Goal: Transaction & Acquisition: Purchase product/service

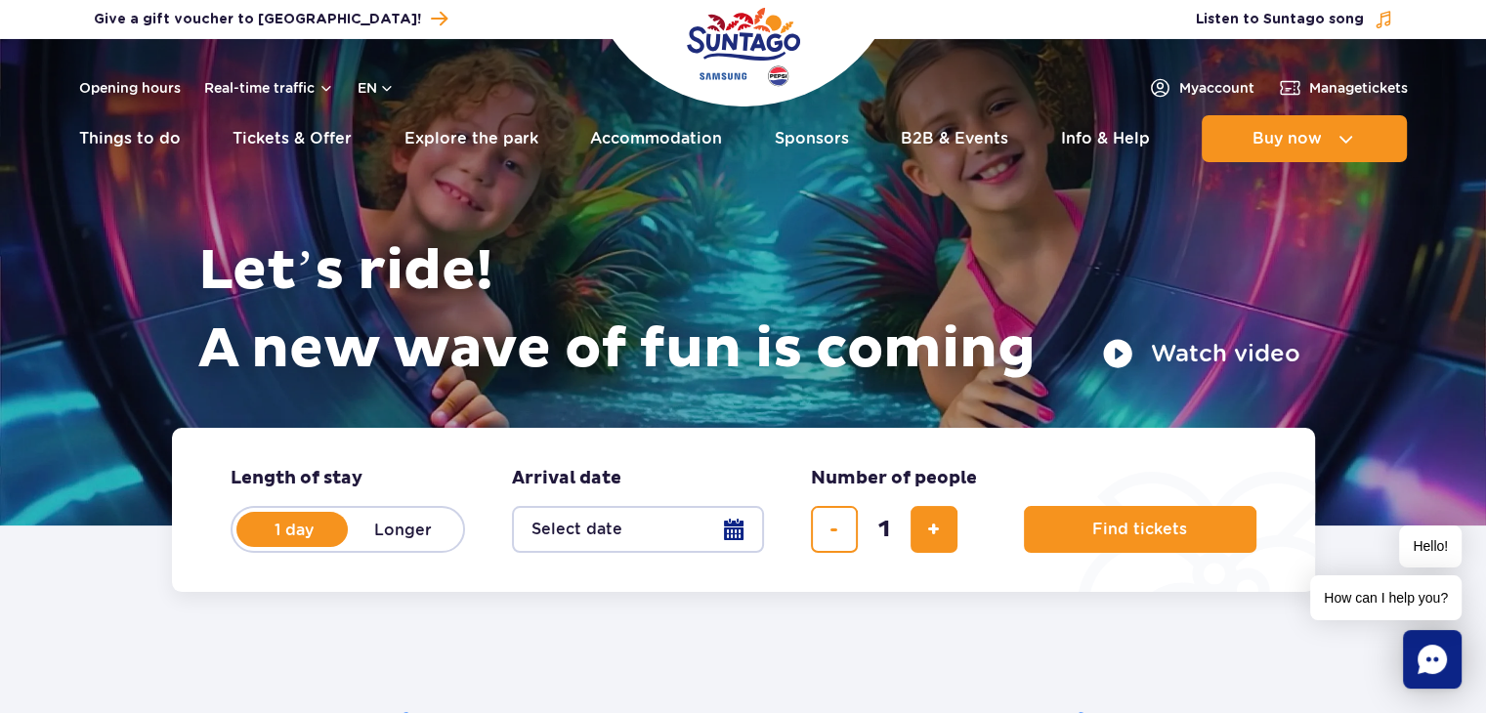
scroll to position [90, 0]
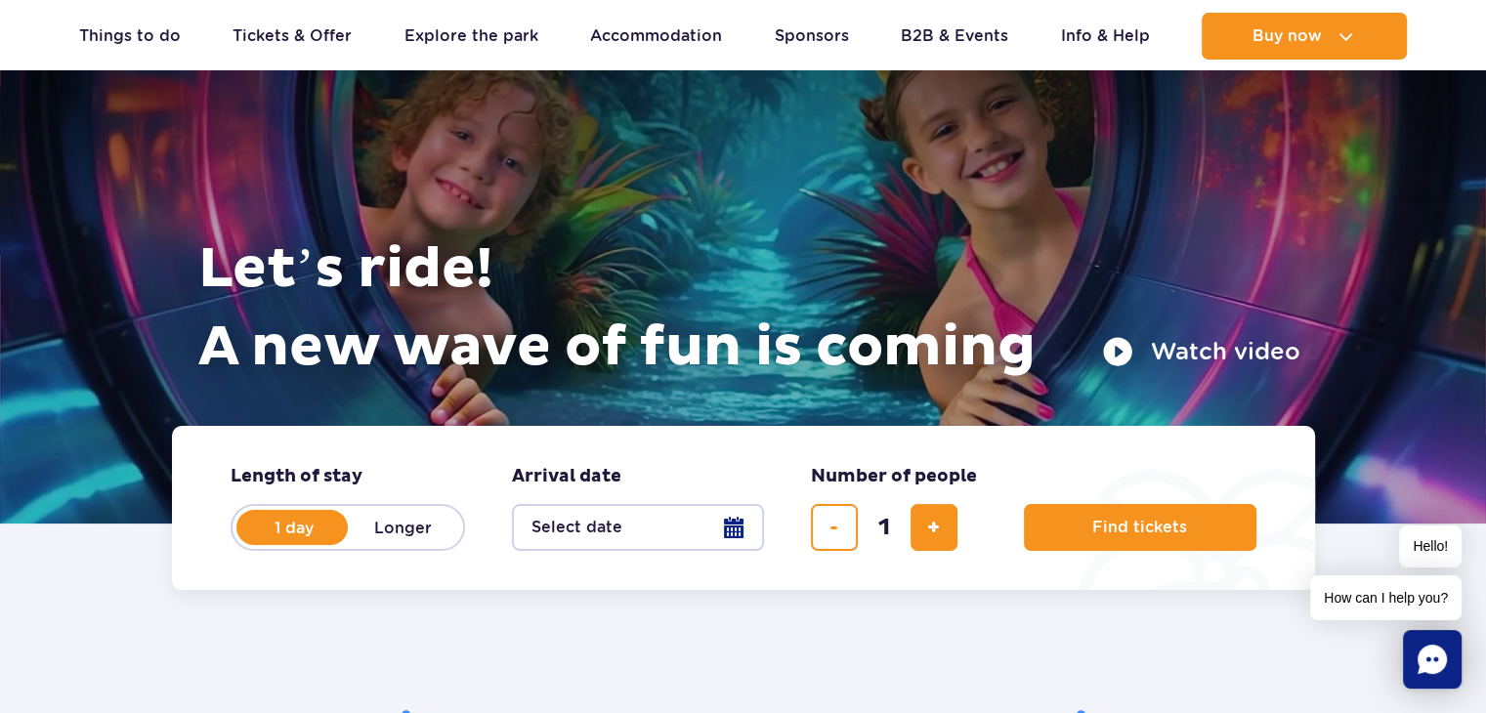
click at [431, 532] on label "Longer" at bounding box center [403, 527] width 111 height 41
click at [369, 544] on input "Longer" at bounding box center [358, 546] width 21 height 4
radio input "false"
radio input "true"
click at [250, 518] on label "1 day" at bounding box center [293, 527] width 111 height 41
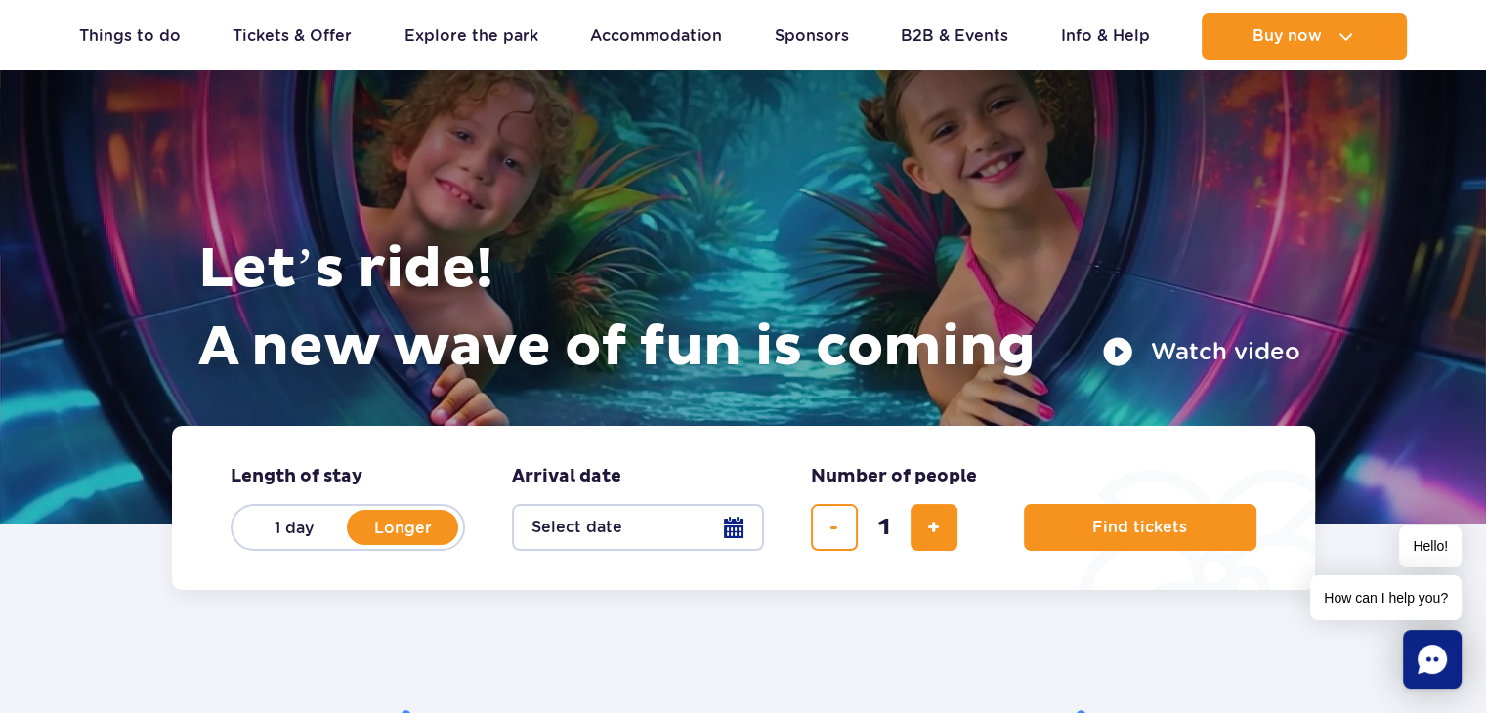
click at [250, 544] on input "1 day" at bounding box center [248, 546] width 21 height 4
radio input "true"
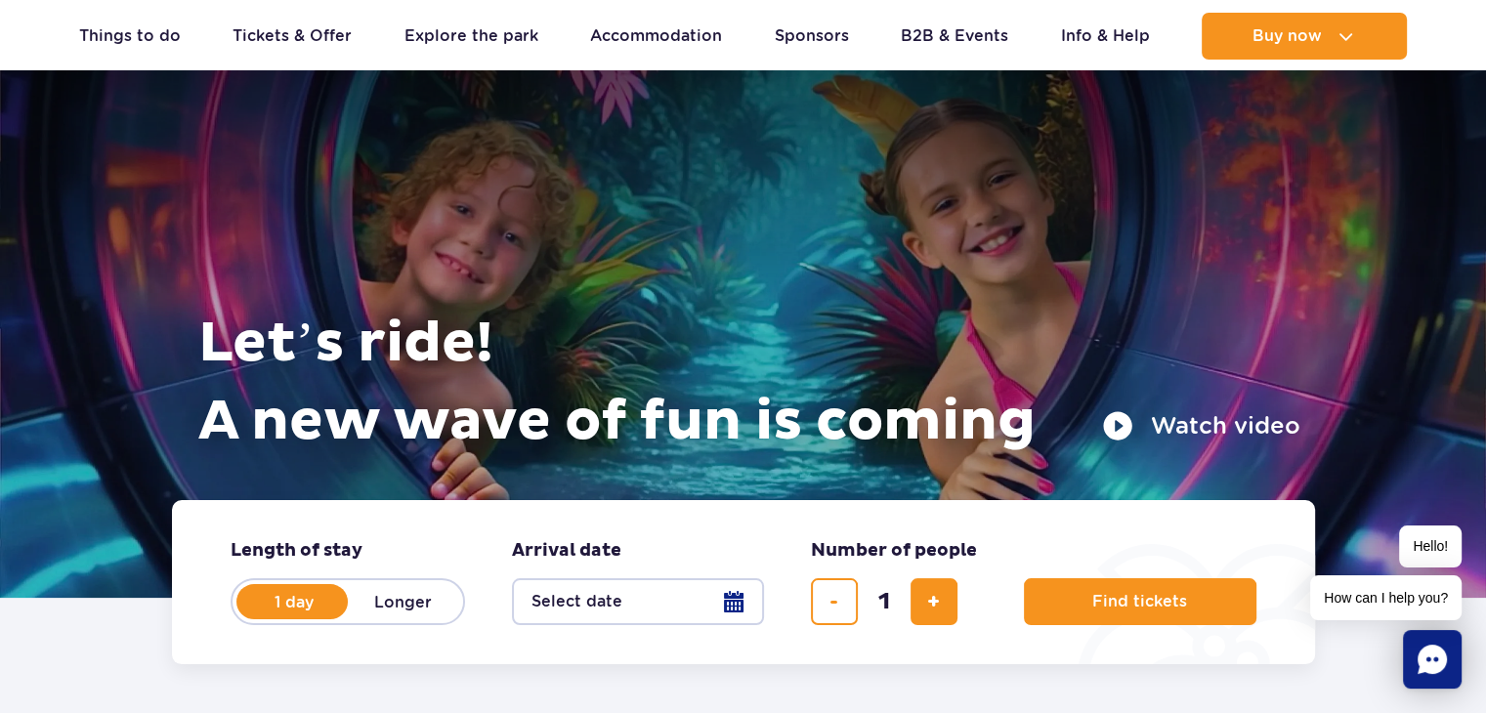
scroll to position [0, 0]
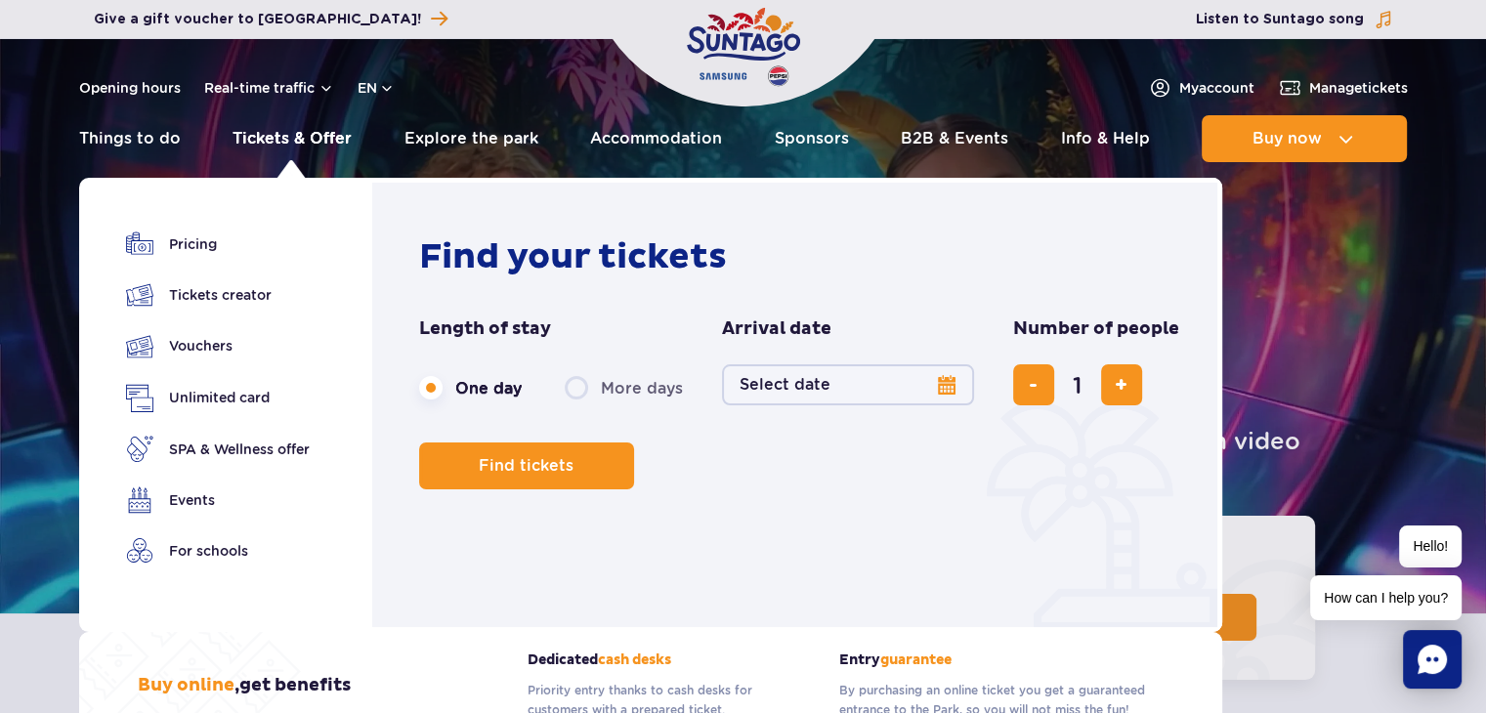
click at [325, 142] on link "Tickets & Offer" at bounding box center [292, 138] width 119 height 47
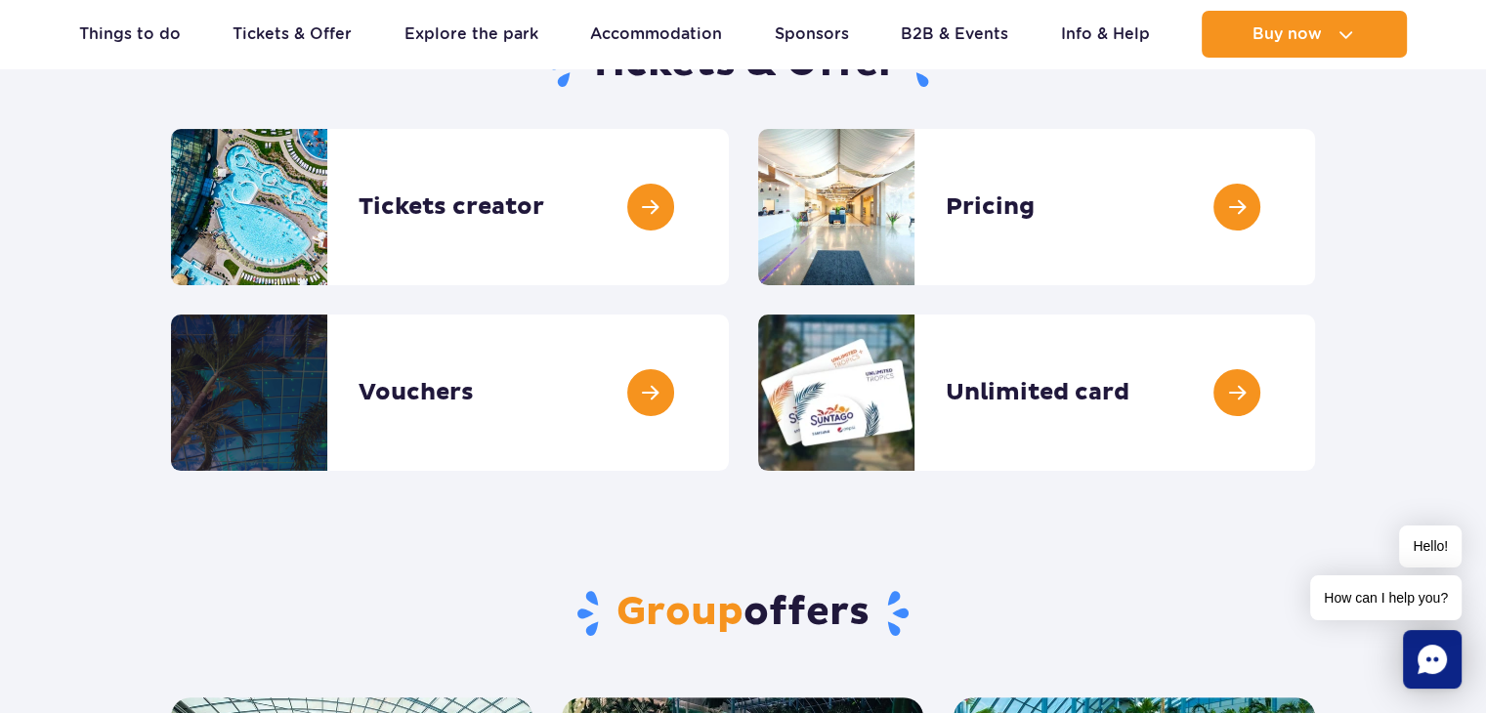
scroll to position [172, 0]
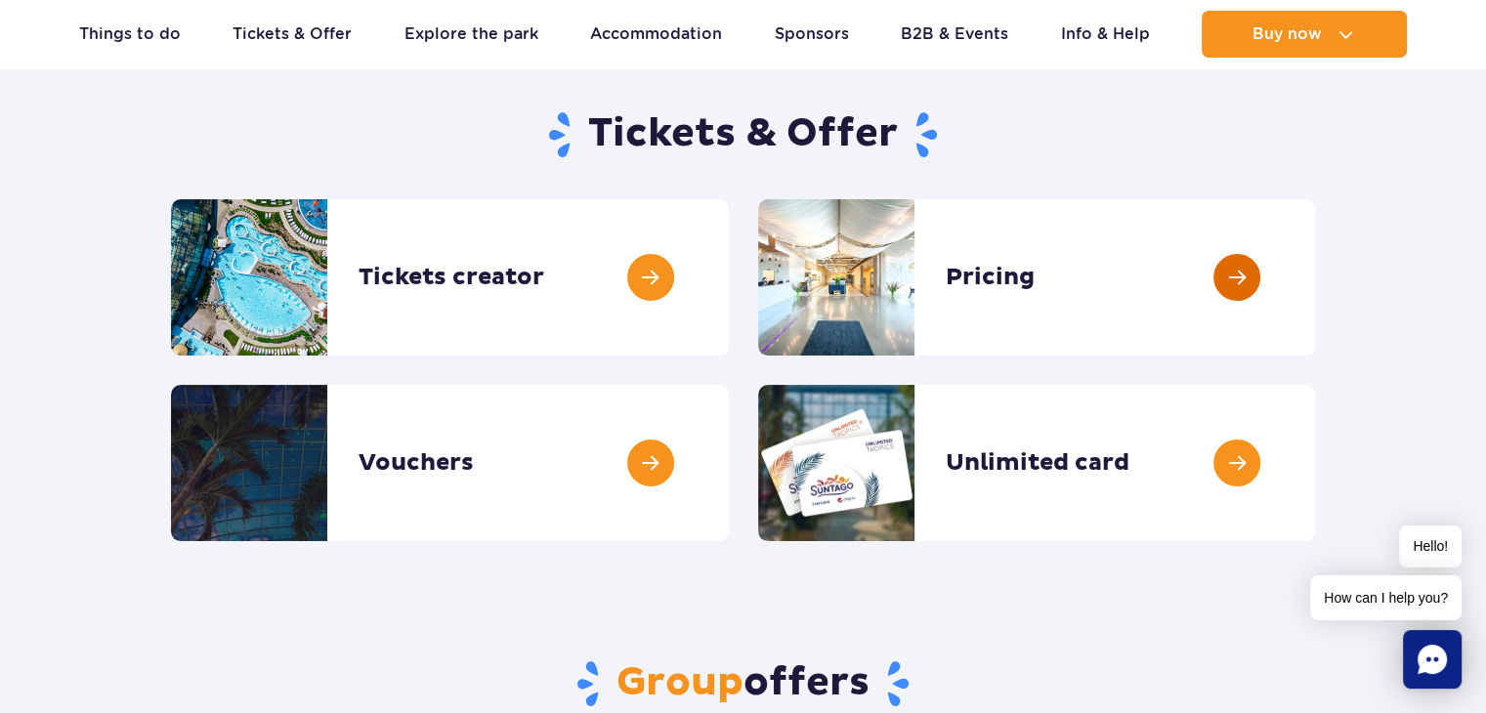
click at [1315, 288] on link at bounding box center [1315, 277] width 0 height 156
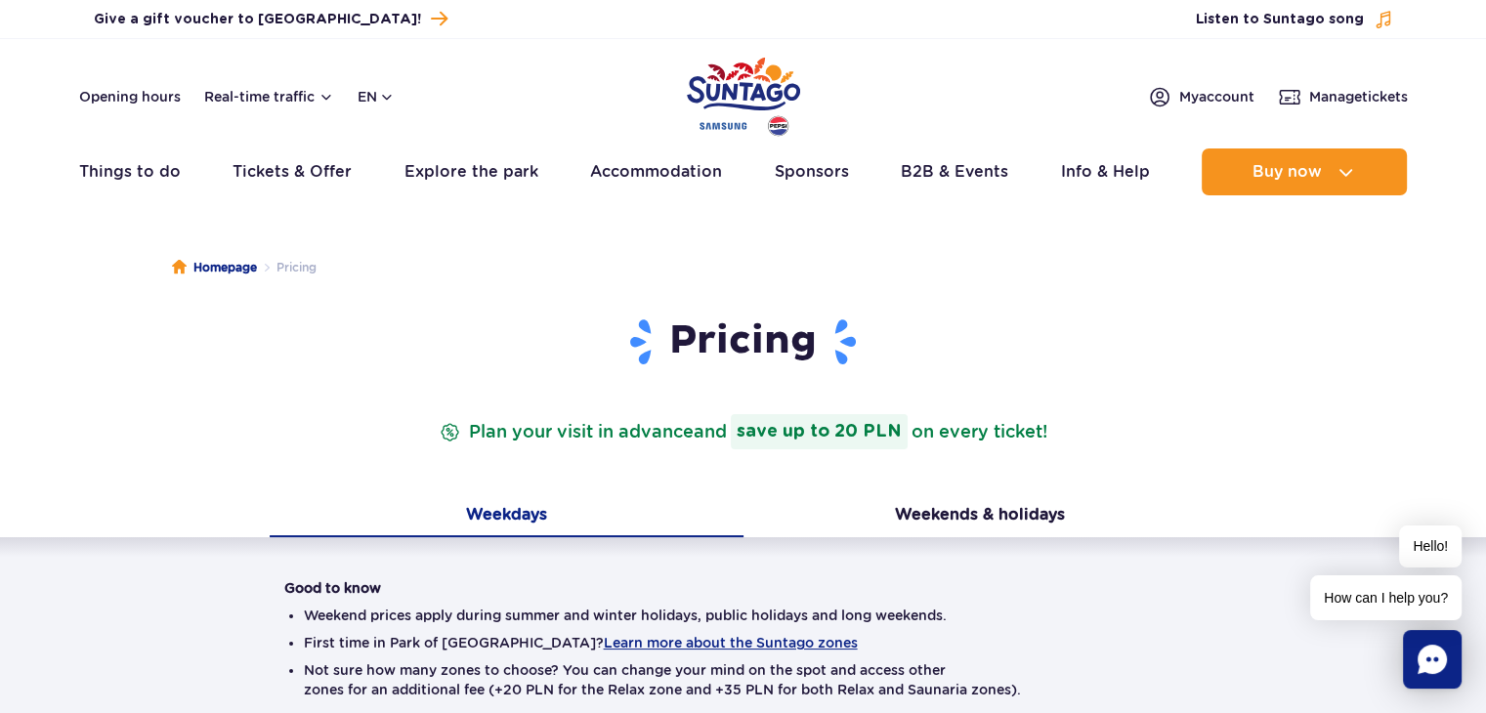
click at [1165, 644] on li "First time in Park of Poland? Learn more about the Suntago zones" at bounding box center [743, 643] width 879 height 20
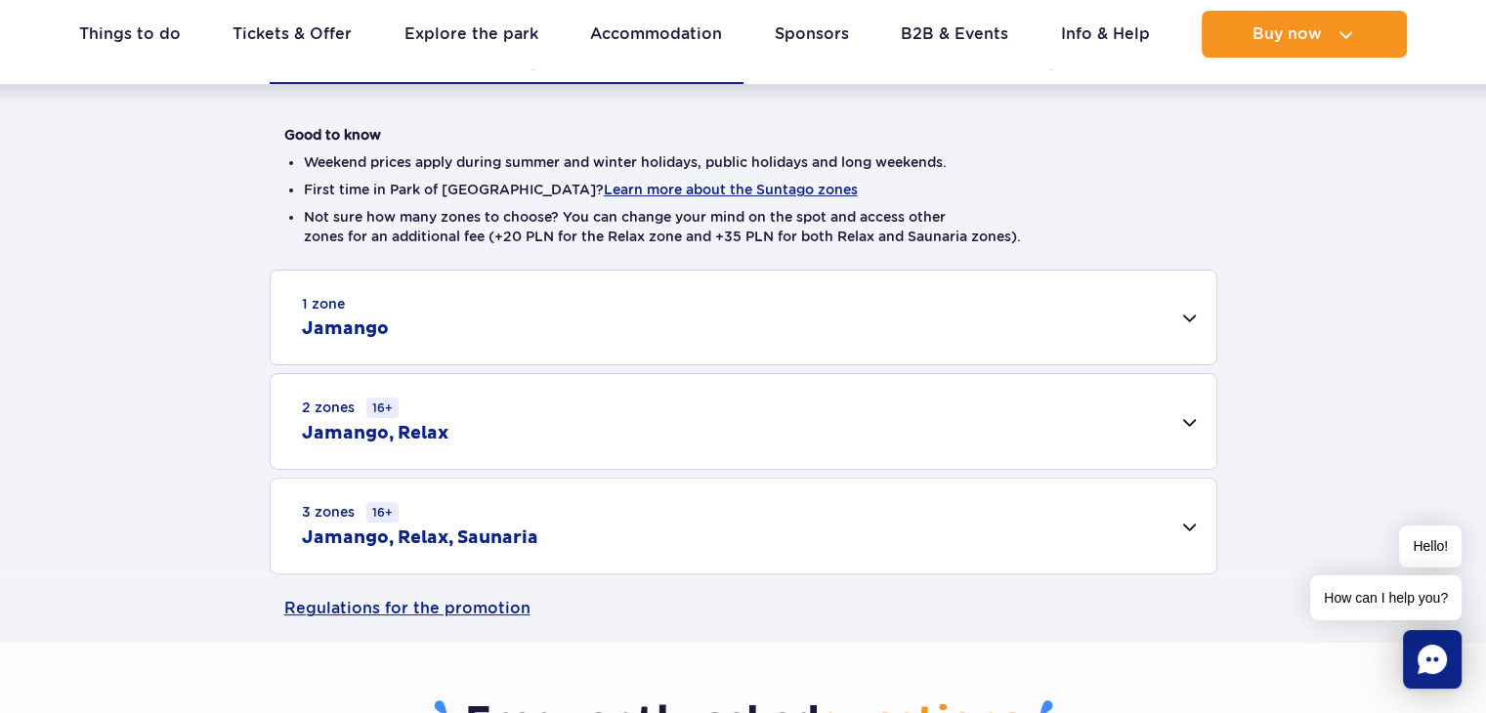
scroll to position [449, 0]
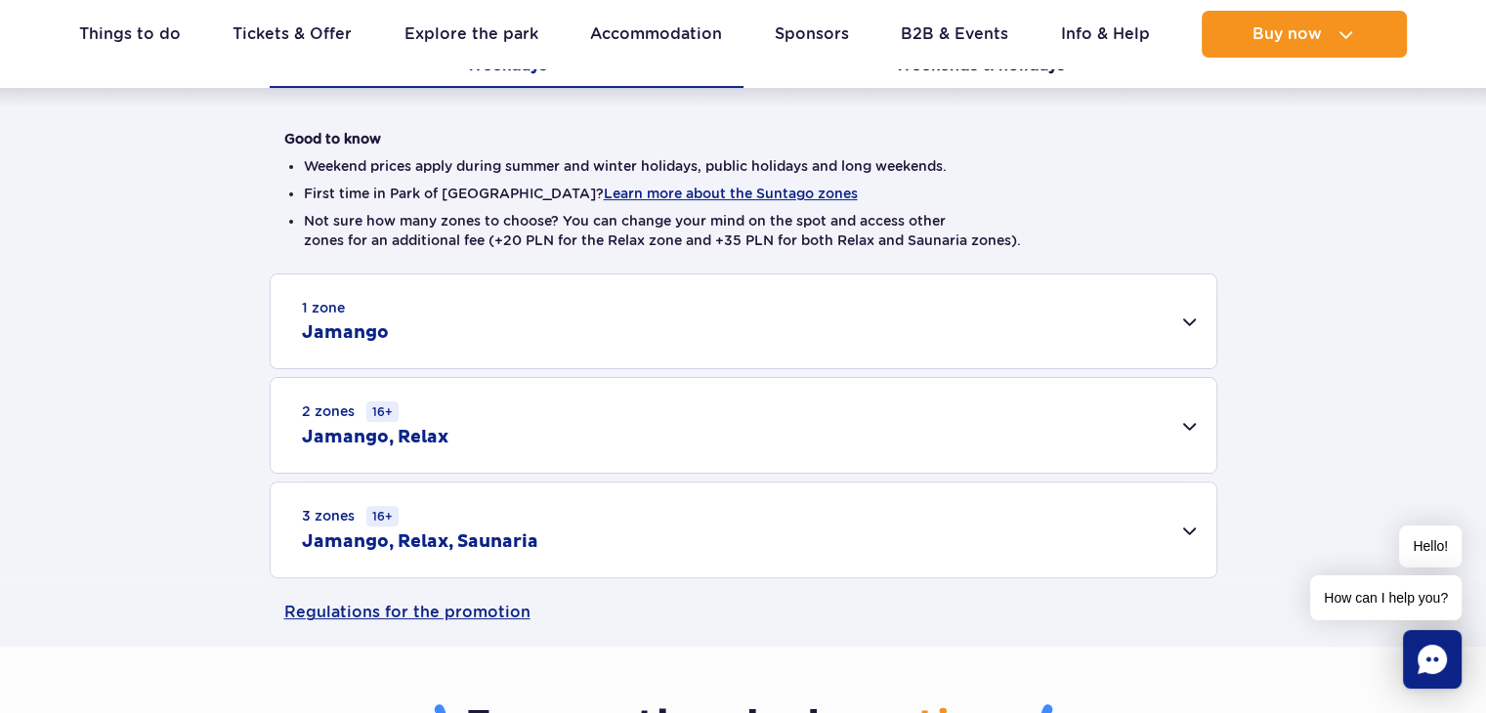
click at [1192, 318] on div "1 zone Jamango" at bounding box center [744, 322] width 946 height 94
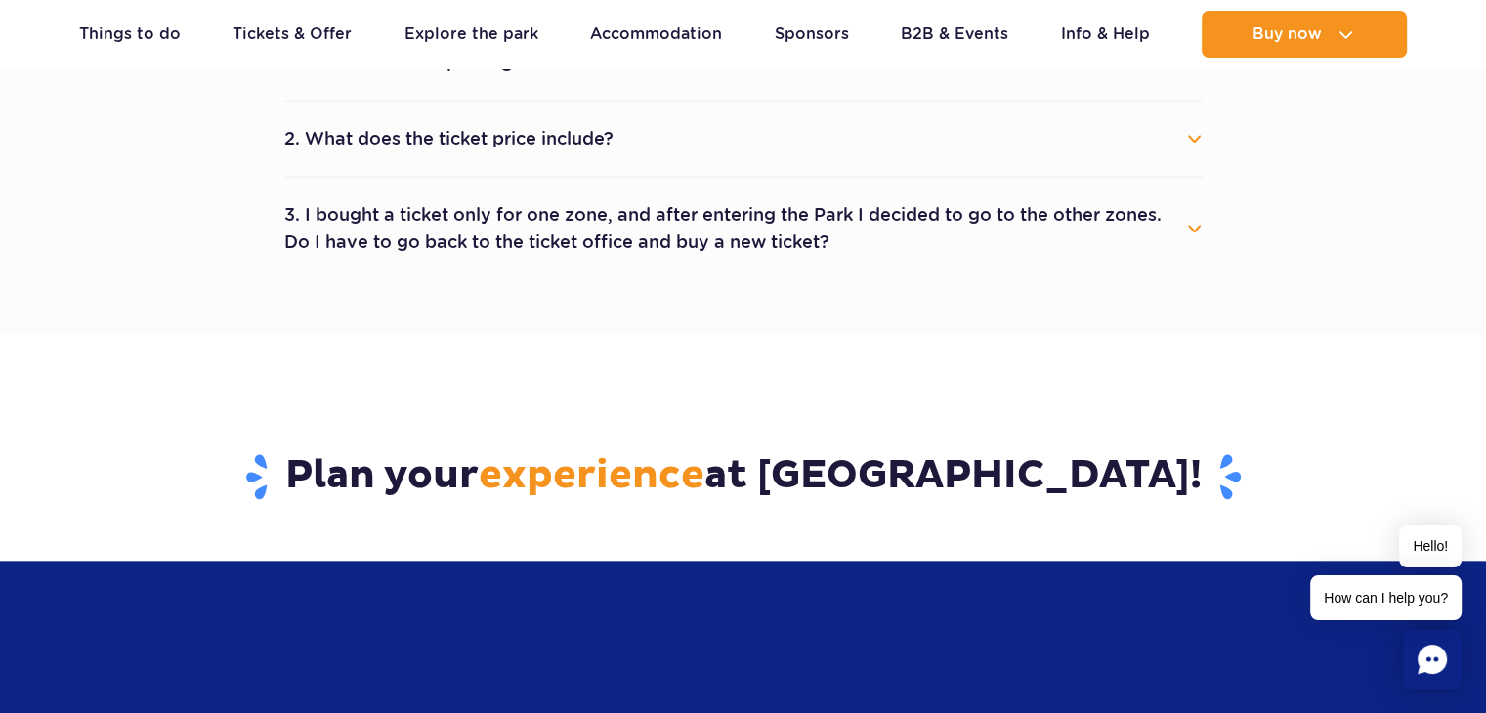
scroll to position [1222, 0]
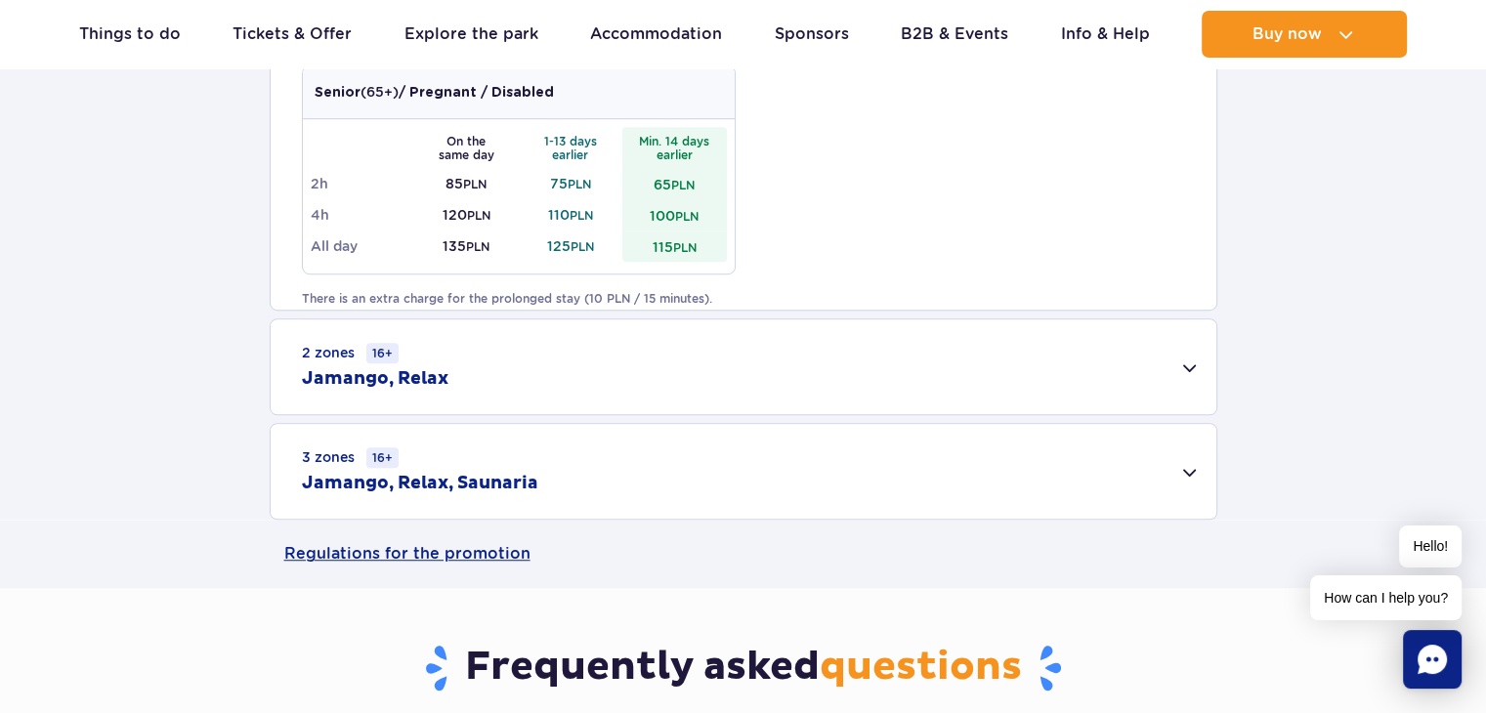
click at [1189, 450] on div "3 zones 16+ Jamango, Relax, Saunaria" at bounding box center [744, 471] width 946 height 95
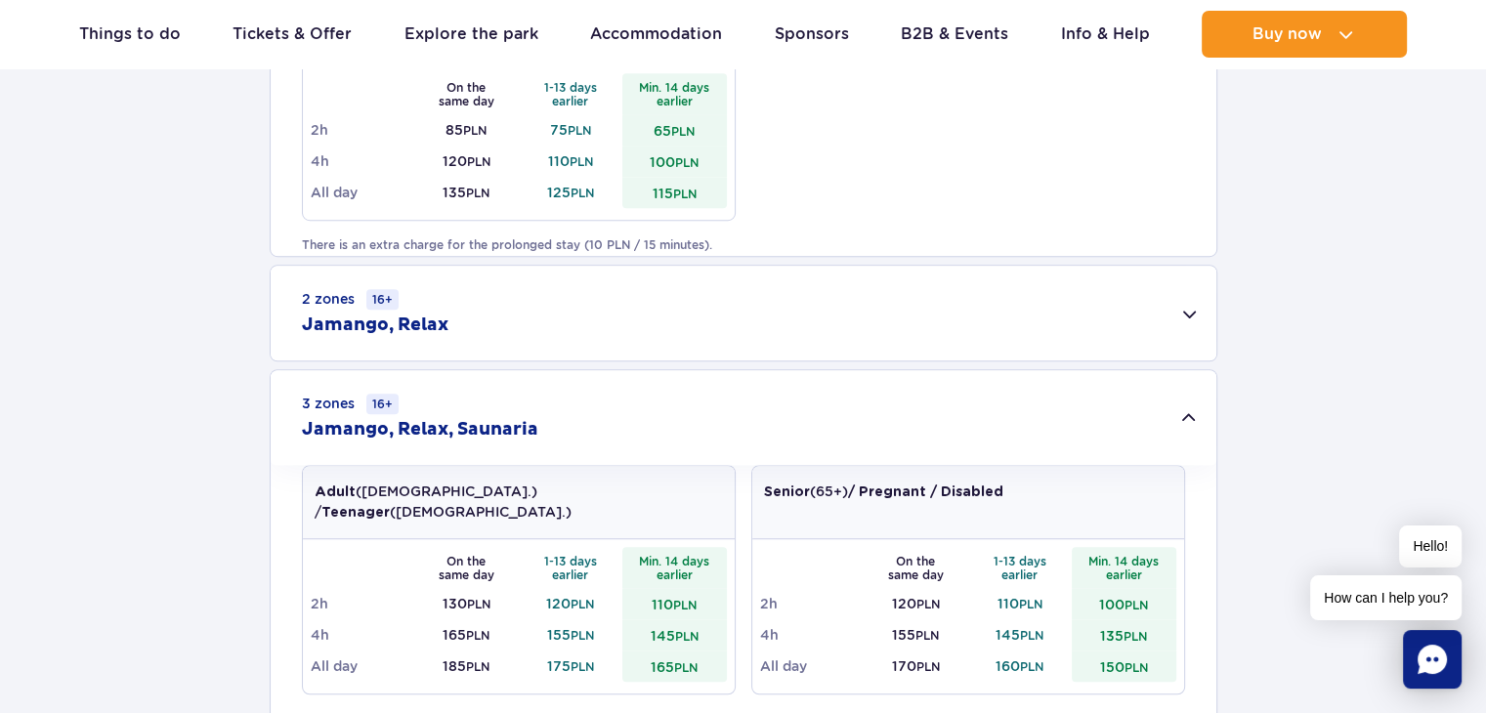
scroll to position [1274, 0]
click at [1178, 433] on div "3 zones 16+ Jamango, Relax, Saunaria" at bounding box center [744, 419] width 946 height 95
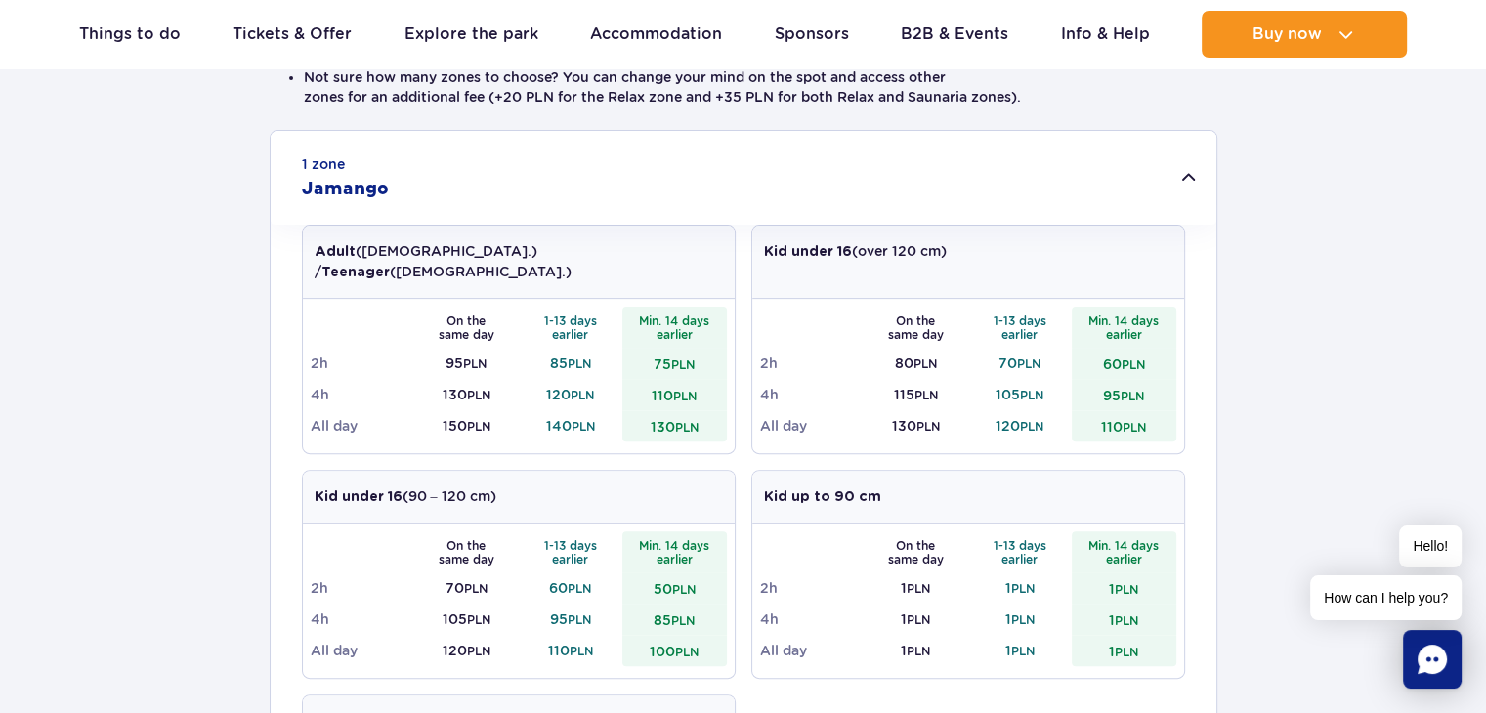
scroll to position [592, 0]
click at [1184, 175] on div "1 zone Jamango" at bounding box center [744, 179] width 946 height 94
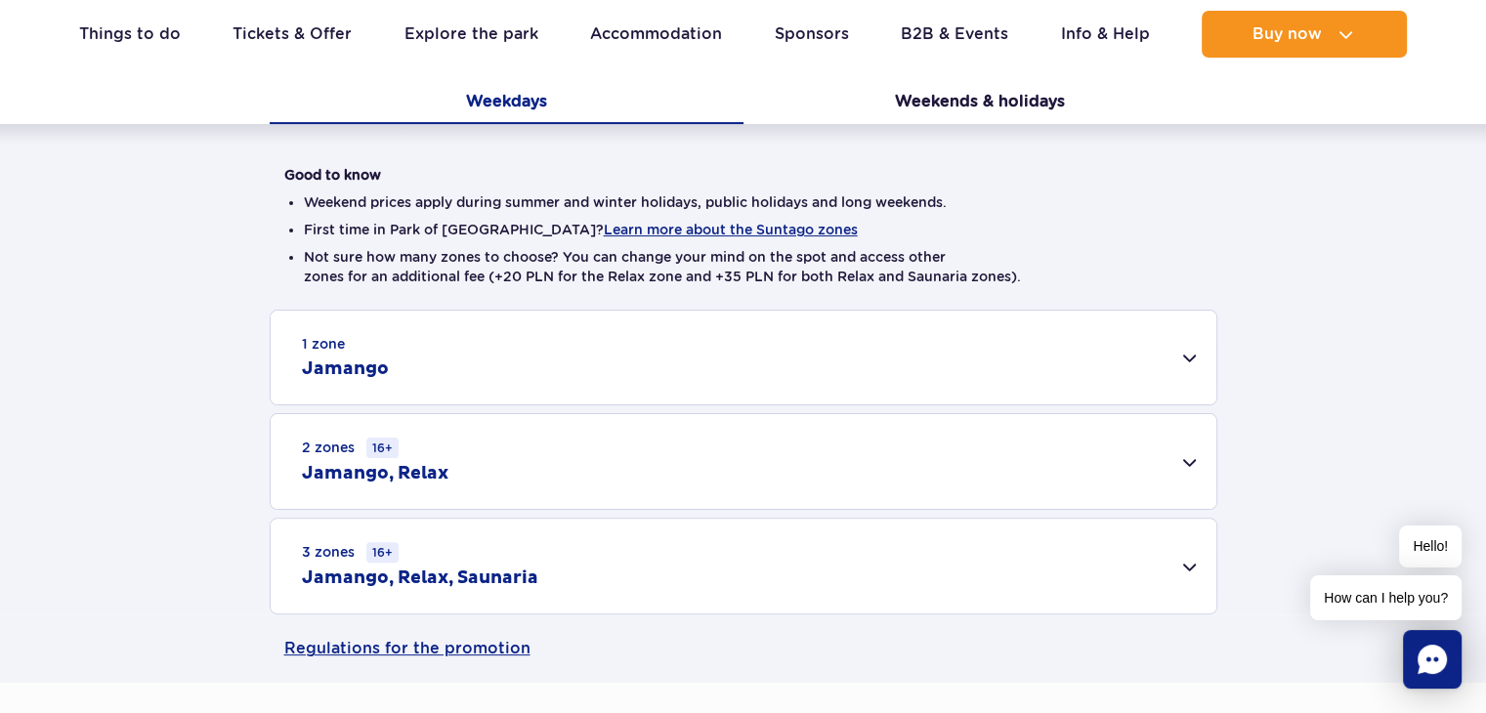
scroll to position [410, 0]
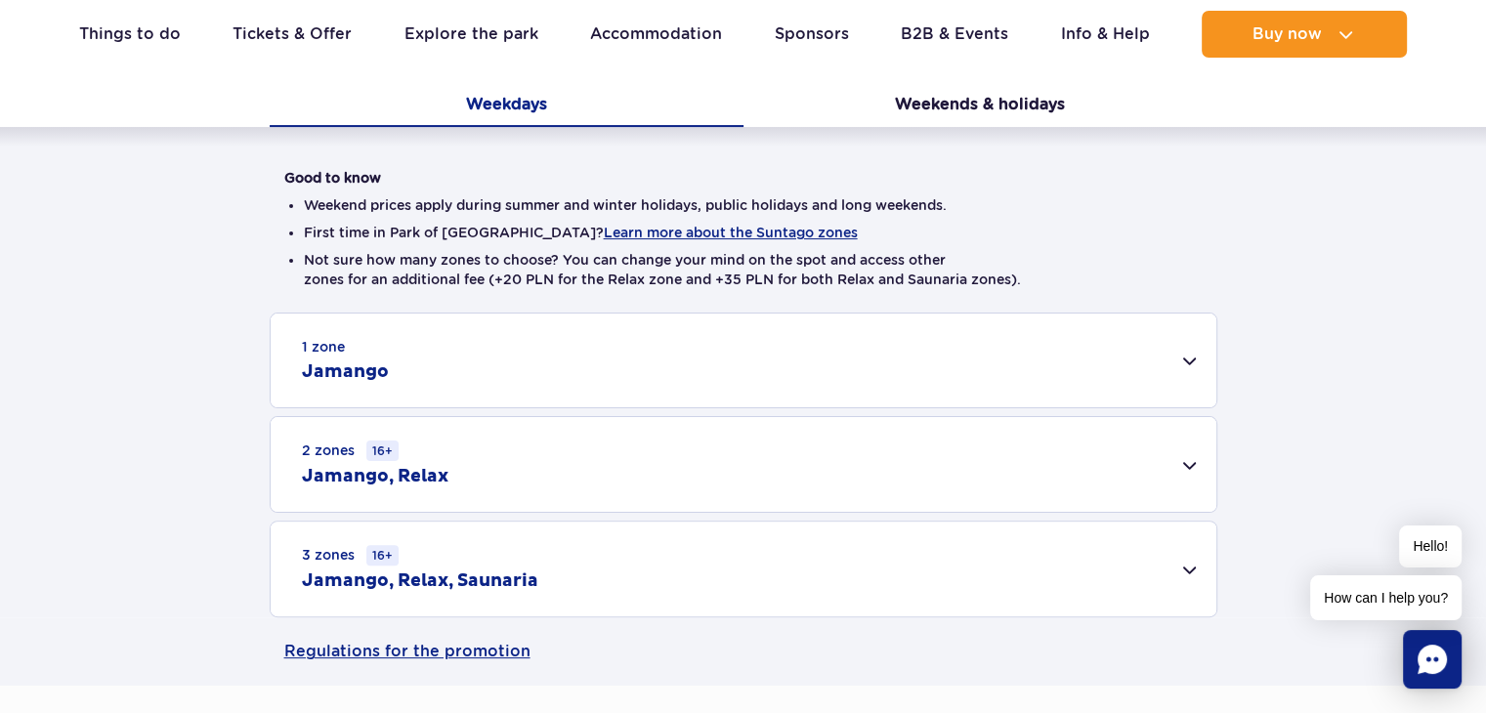
click at [1172, 452] on div "2 zones 16+ Jamango, Relax" at bounding box center [744, 464] width 946 height 95
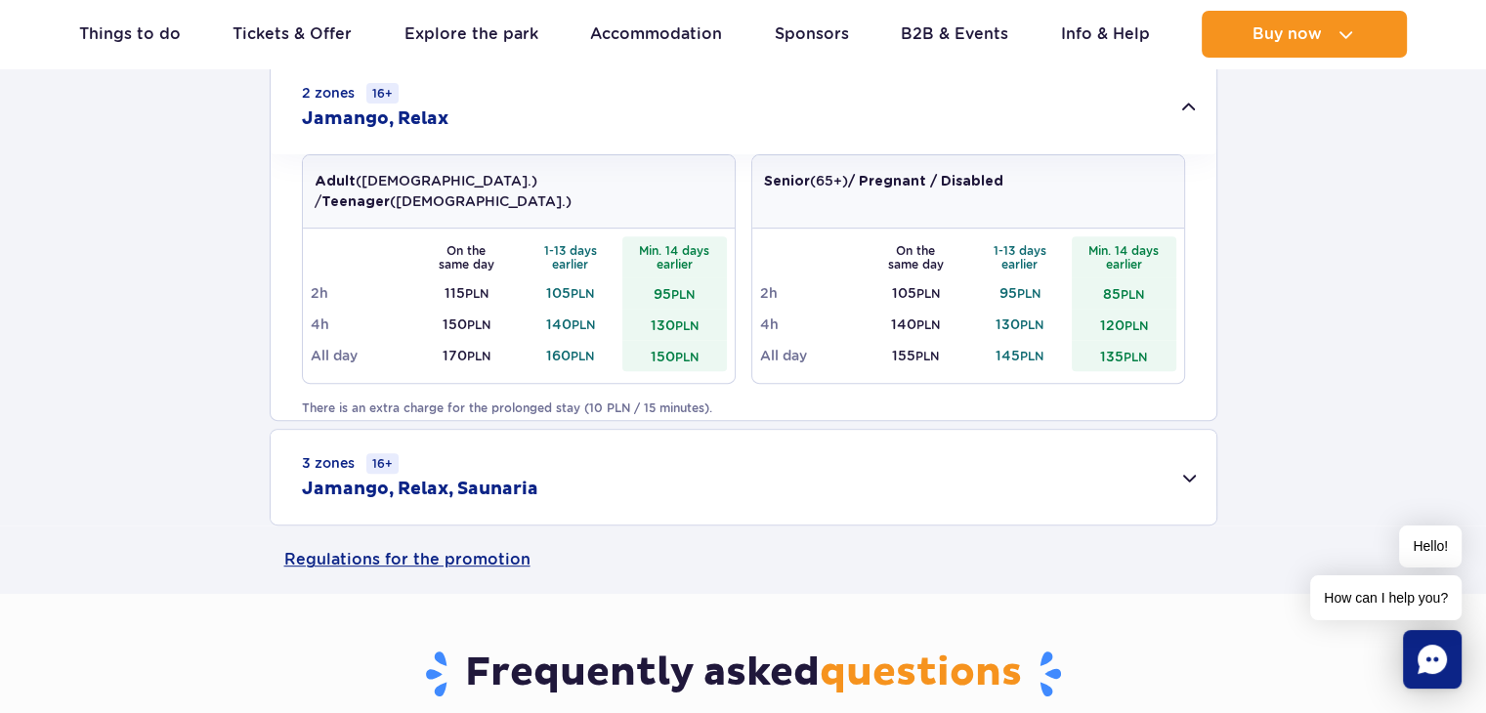
scroll to position [773, 0]
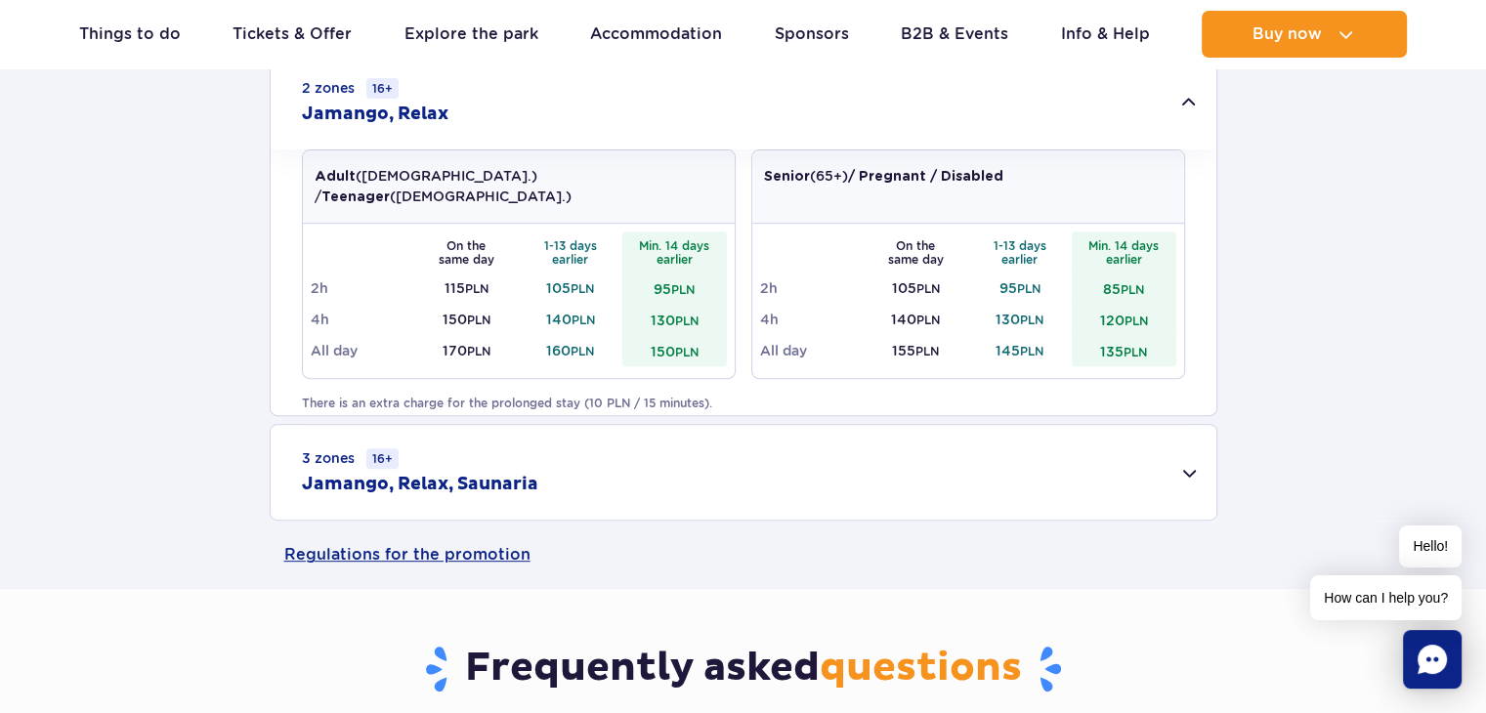
click at [1189, 477] on div "3 zones 16+ Jamango, Relax, Saunaria" at bounding box center [744, 472] width 946 height 95
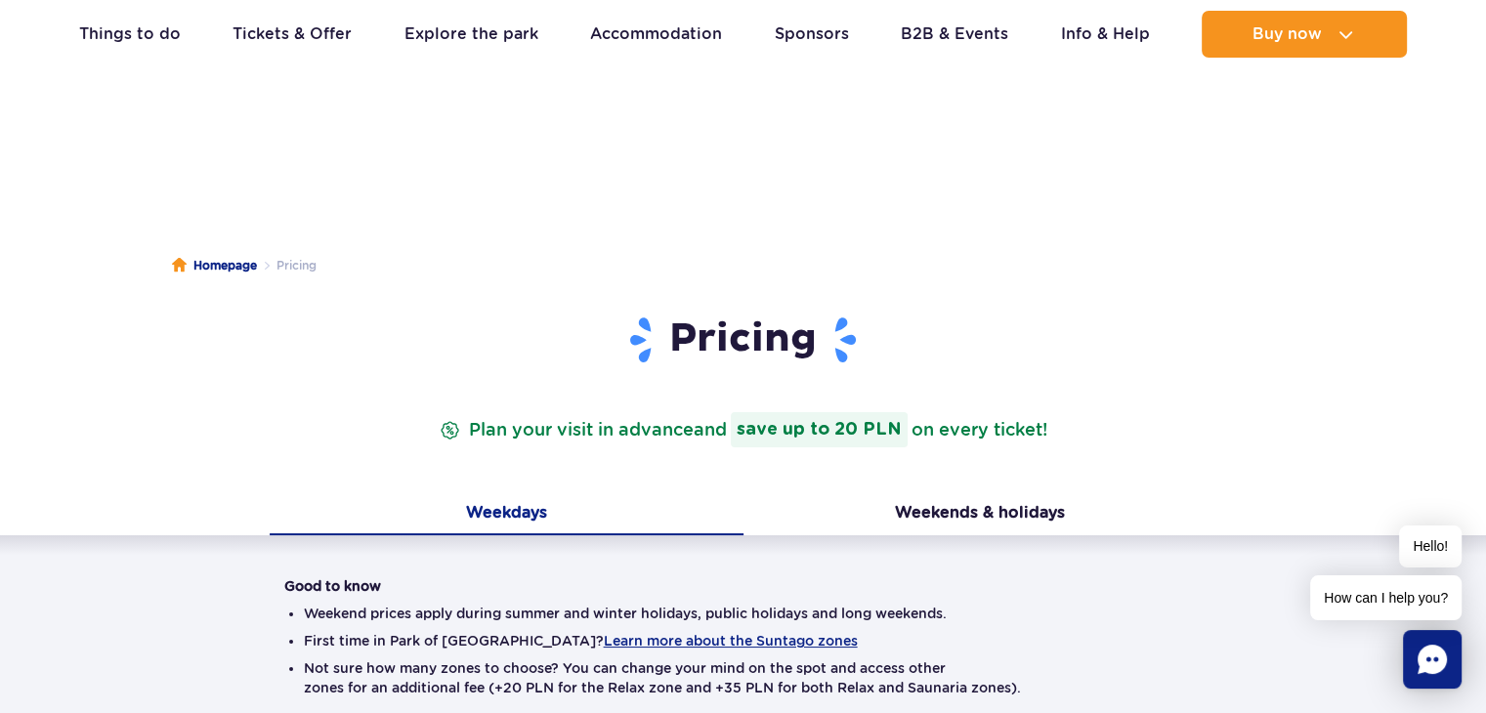
scroll to position [0, 0]
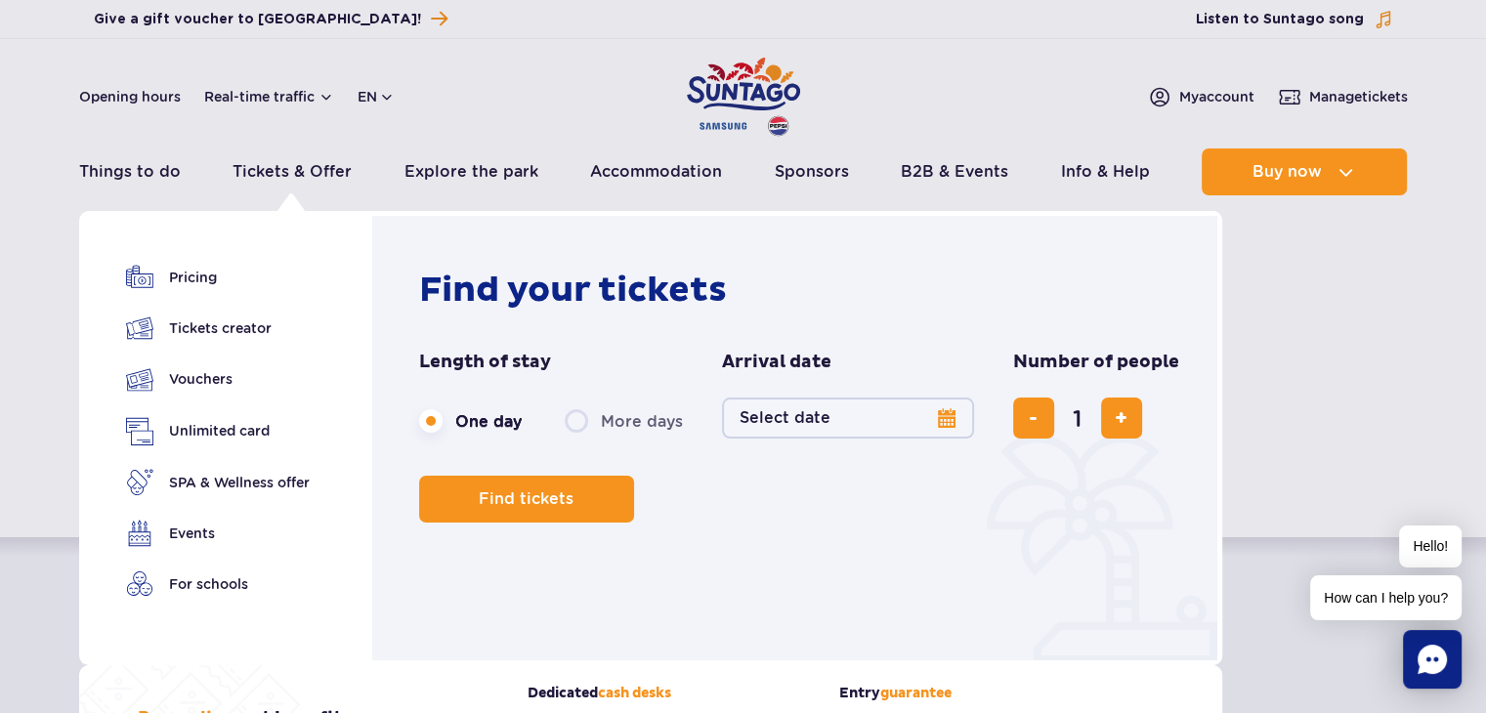
click at [944, 412] on button "Select date" at bounding box center [848, 418] width 252 height 41
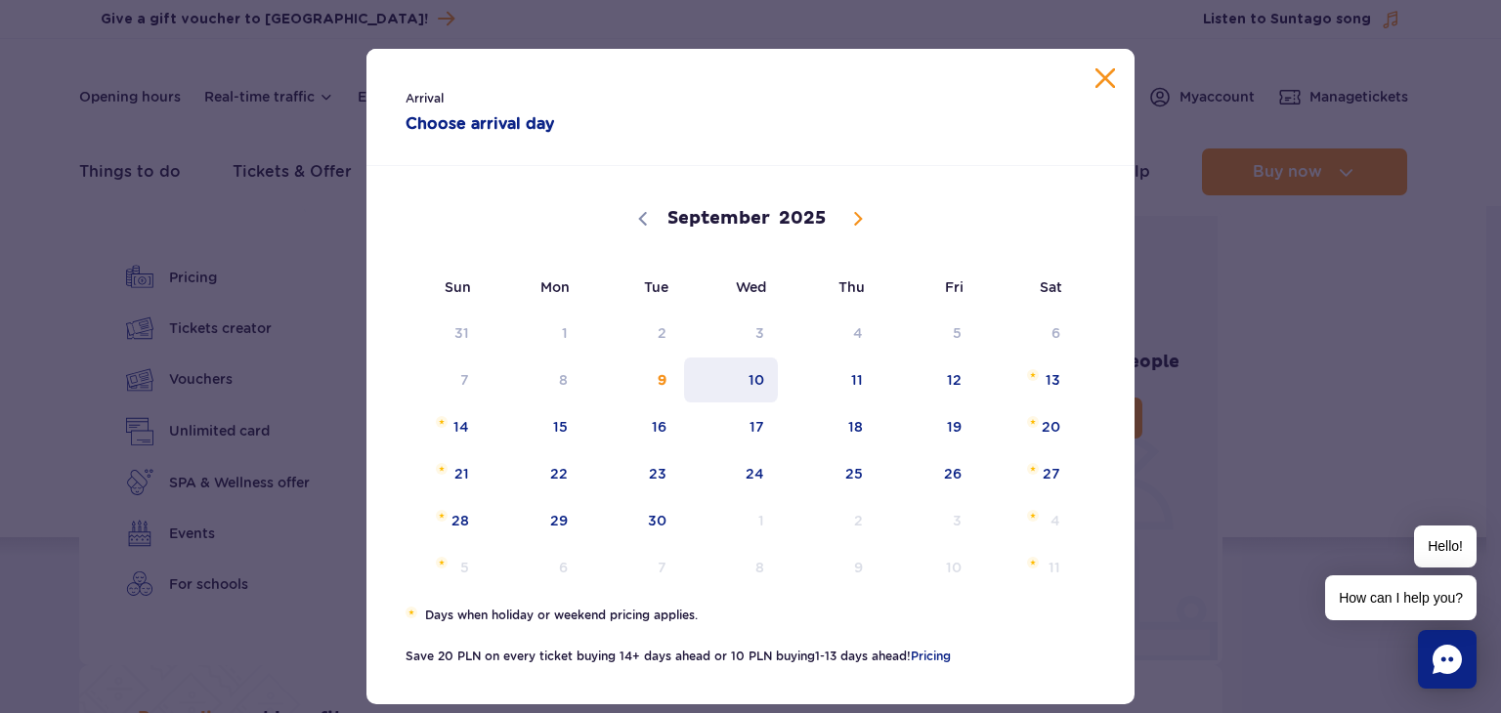
click at [736, 378] on span "10" at bounding box center [731, 380] width 99 height 45
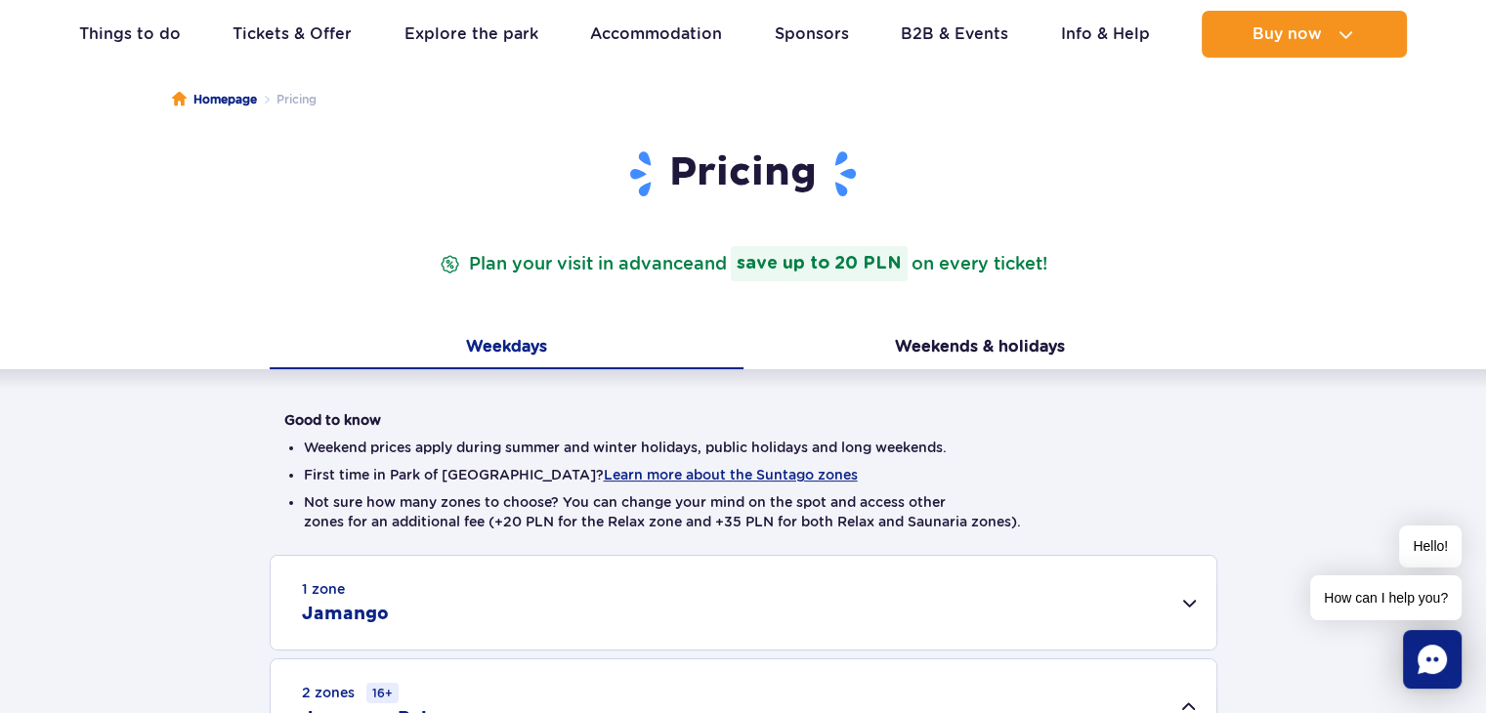
scroll to position [171, 0]
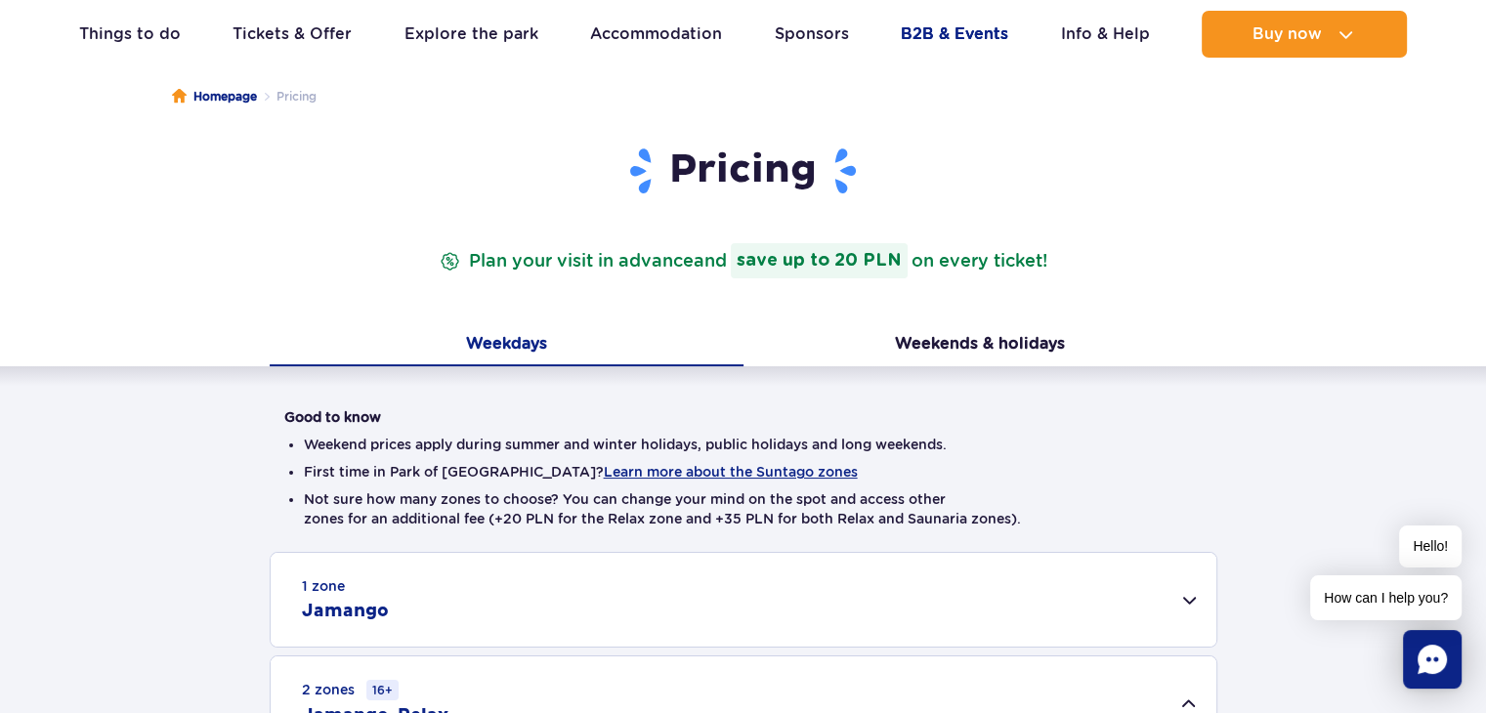
click at [925, 40] on link "B2B & Events" at bounding box center [954, 34] width 107 height 47
